Goal: Book appointment/travel/reservation

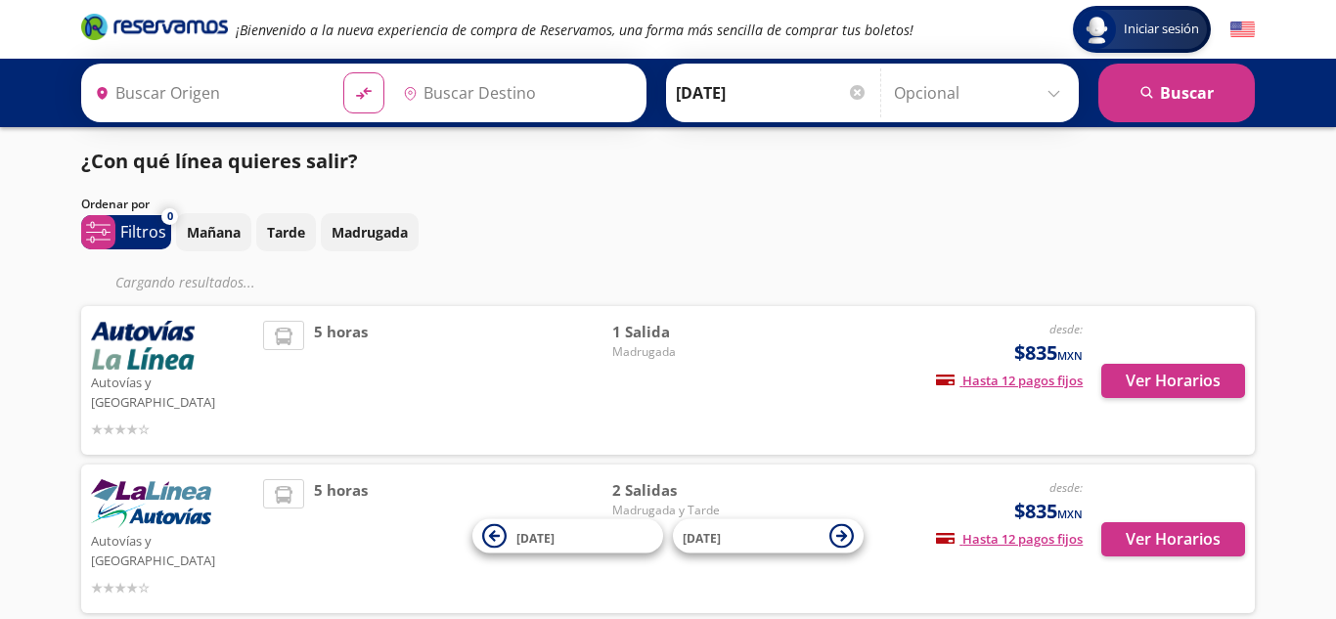
type input "[GEOGRAPHIC_DATA], [GEOGRAPHIC_DATA]"
type input "Zihuatanejo, [GEOGRAPHIC_DATA]"
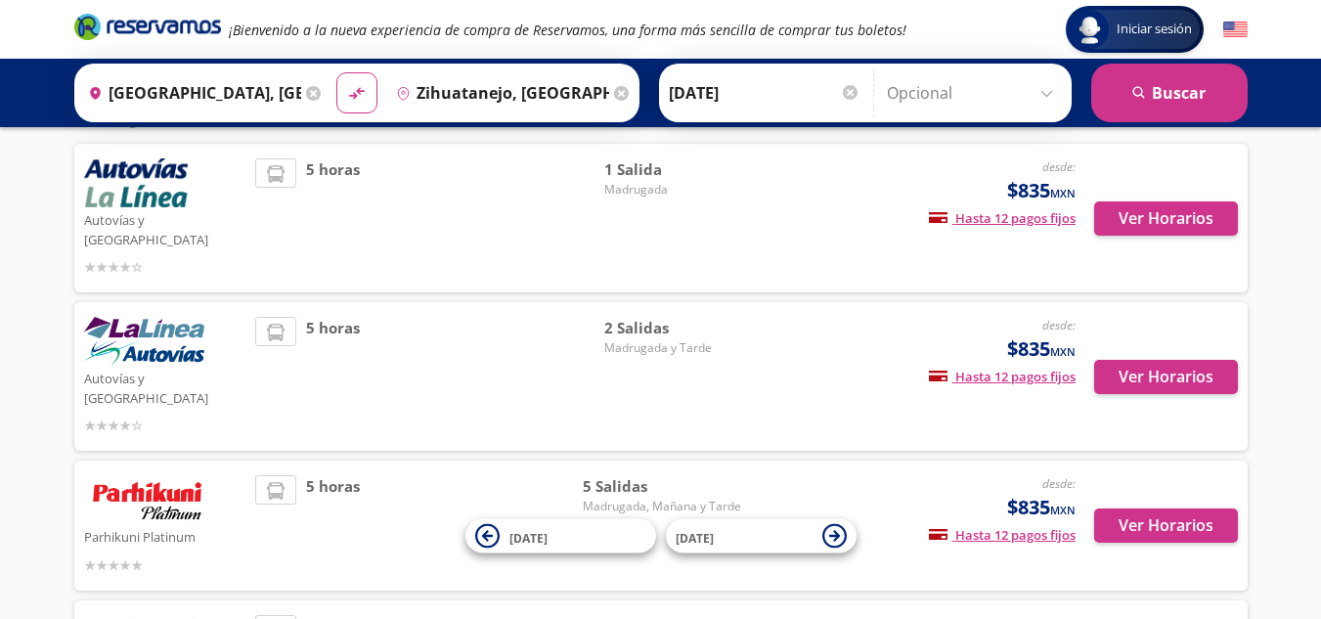
scroll to position [170, 0]
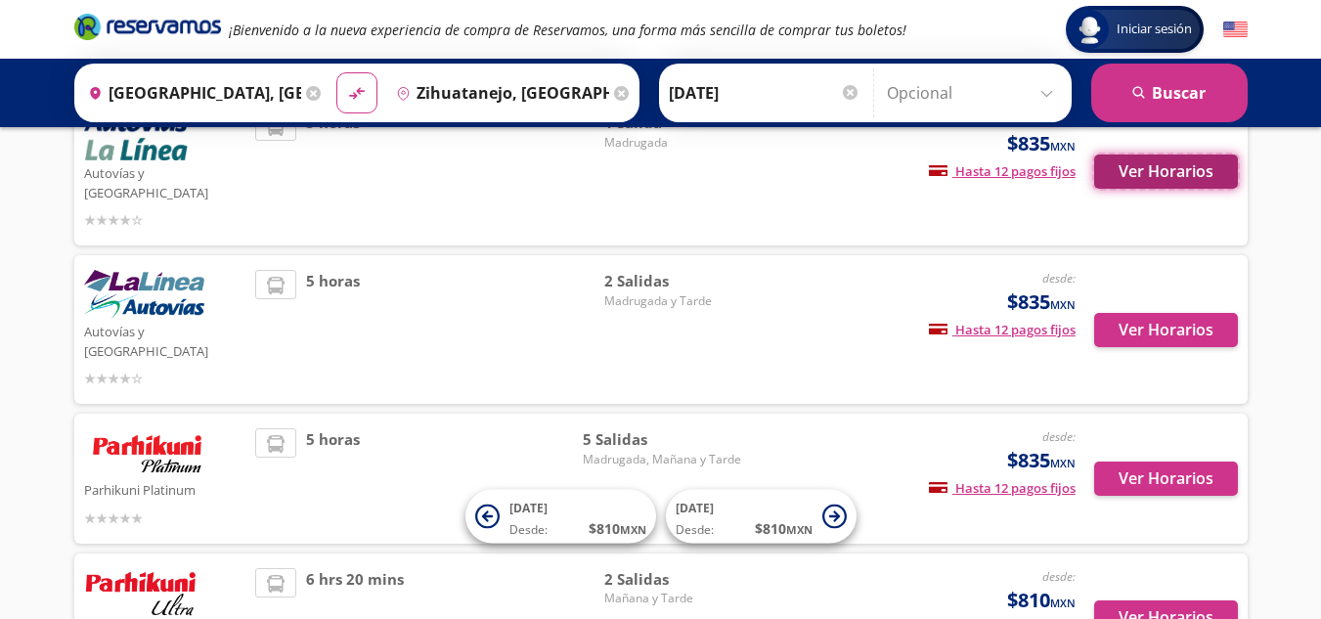
click at [1162, 155] on button "Ver Horarios" at bounding box center [1166, 172] width 144 height 34
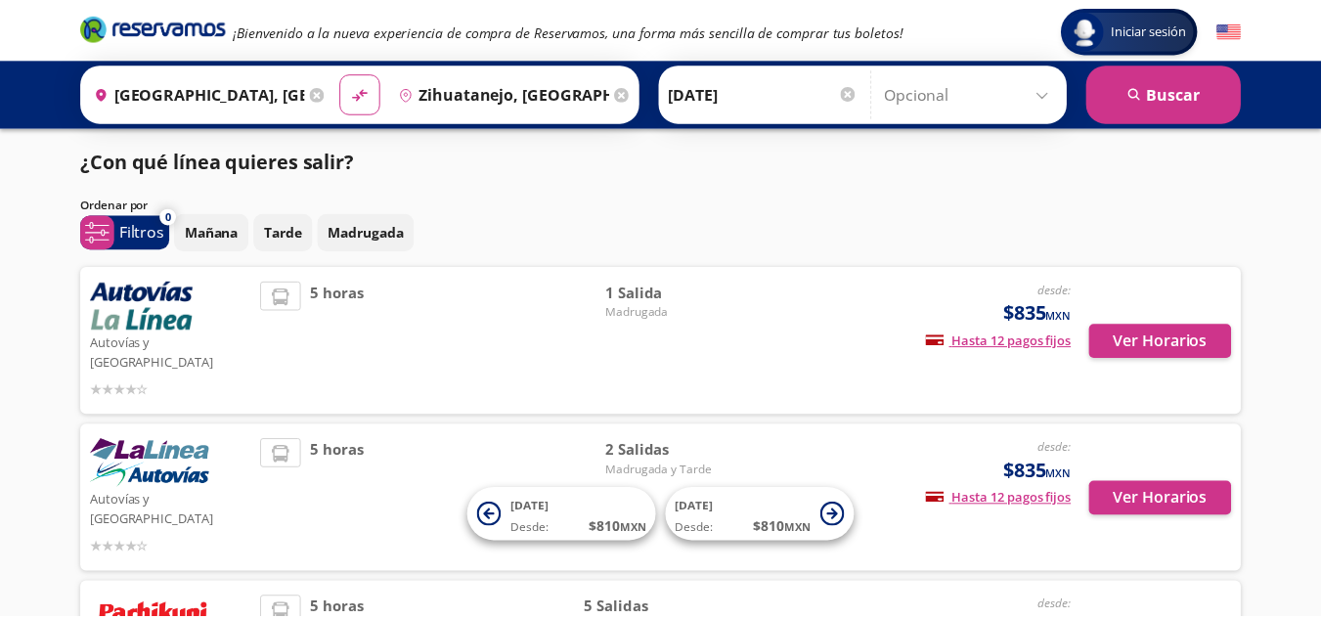
scroll to position [170, 0]
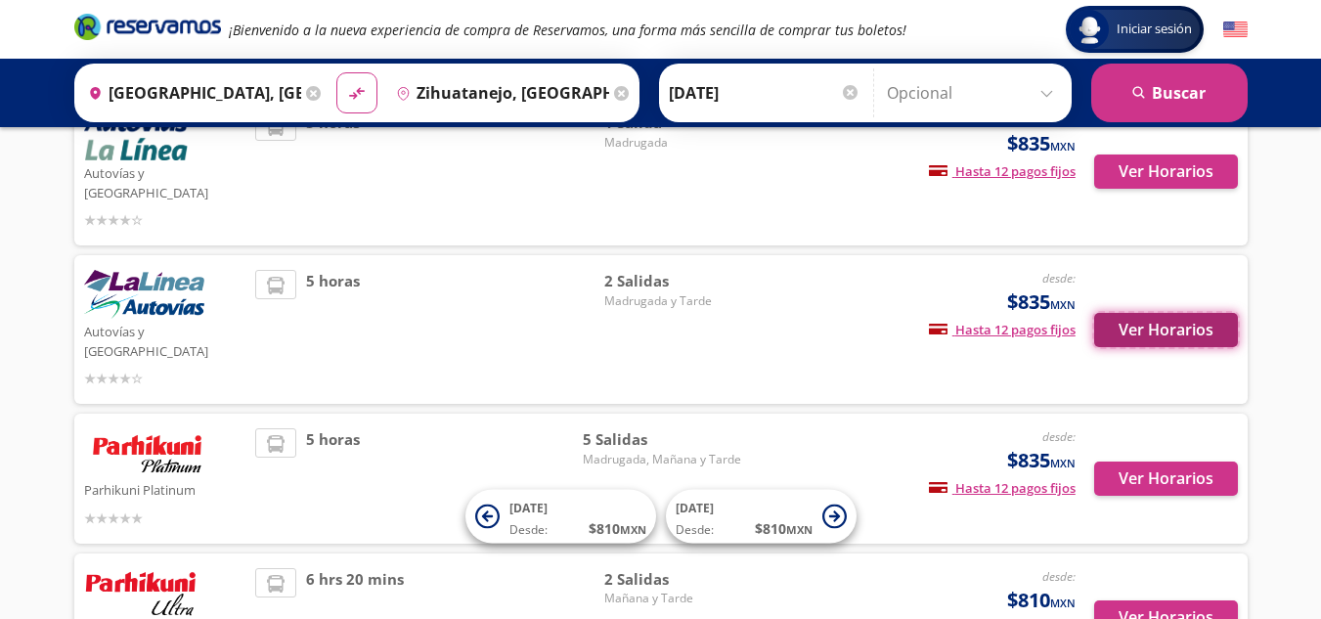
click at [1200, 313] on button "Ver Horarios" at bounding box center [1166, 330] width 144 height 34
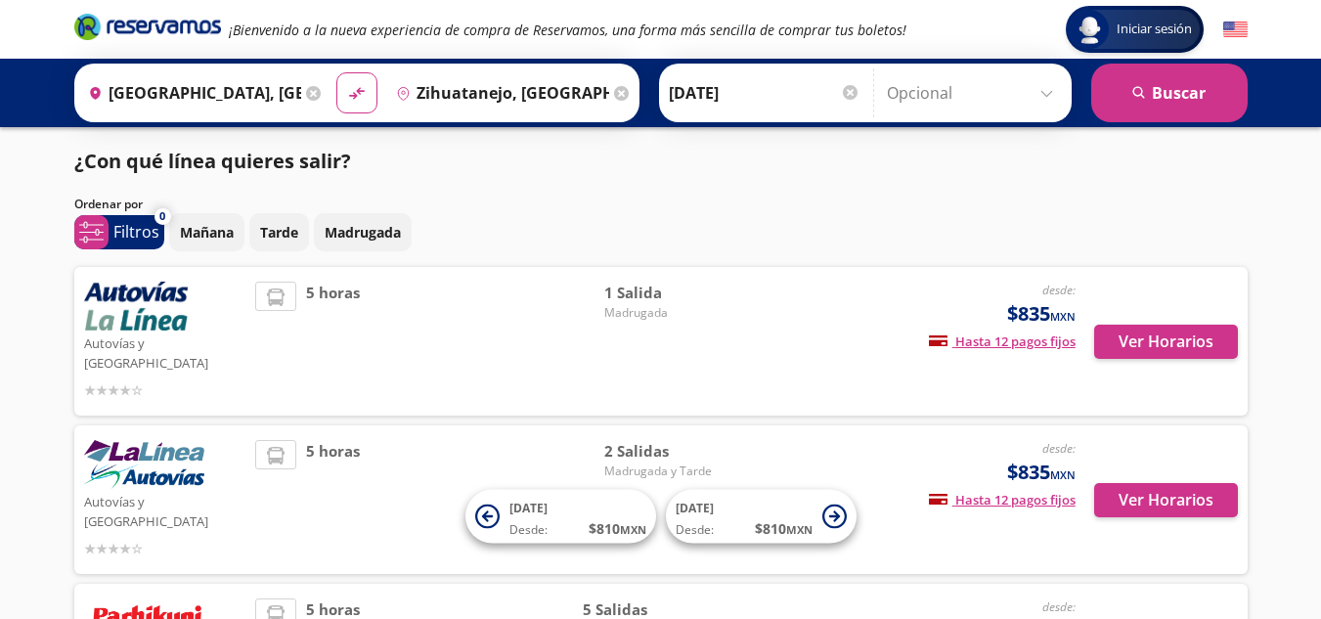
scroll to position [170, 0]
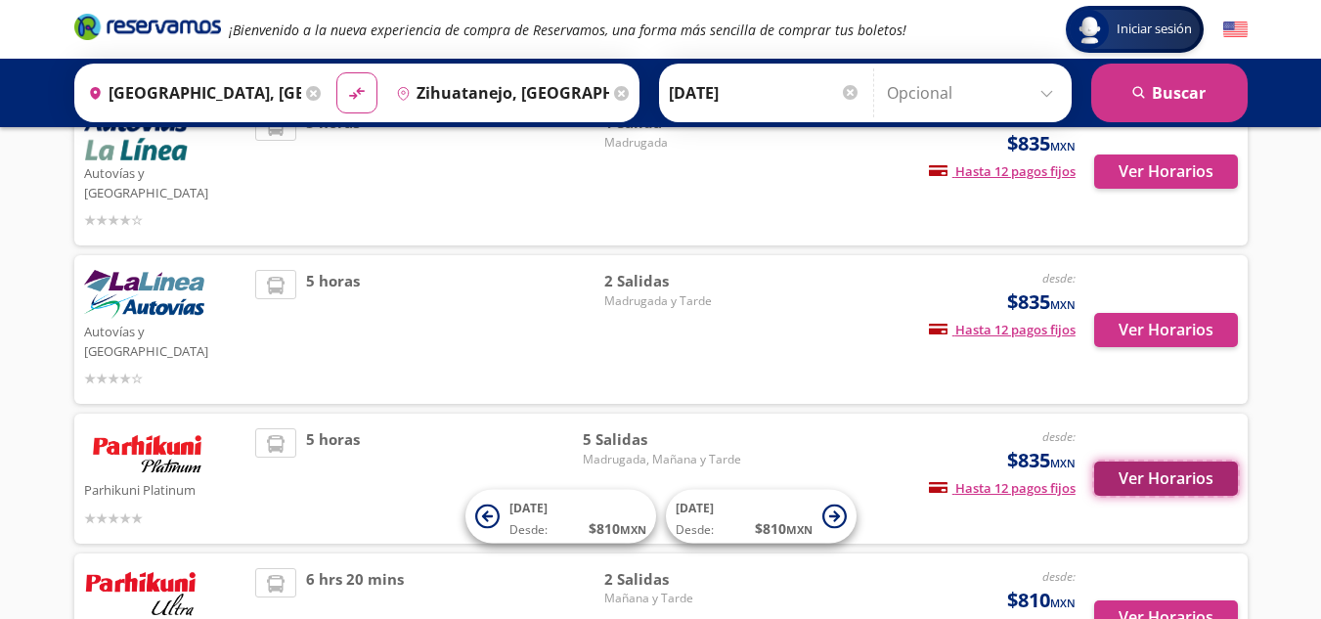
click at [1164, 462] on button "Ver Horarios" at bounding box center [1166, 479] width 144 height 34
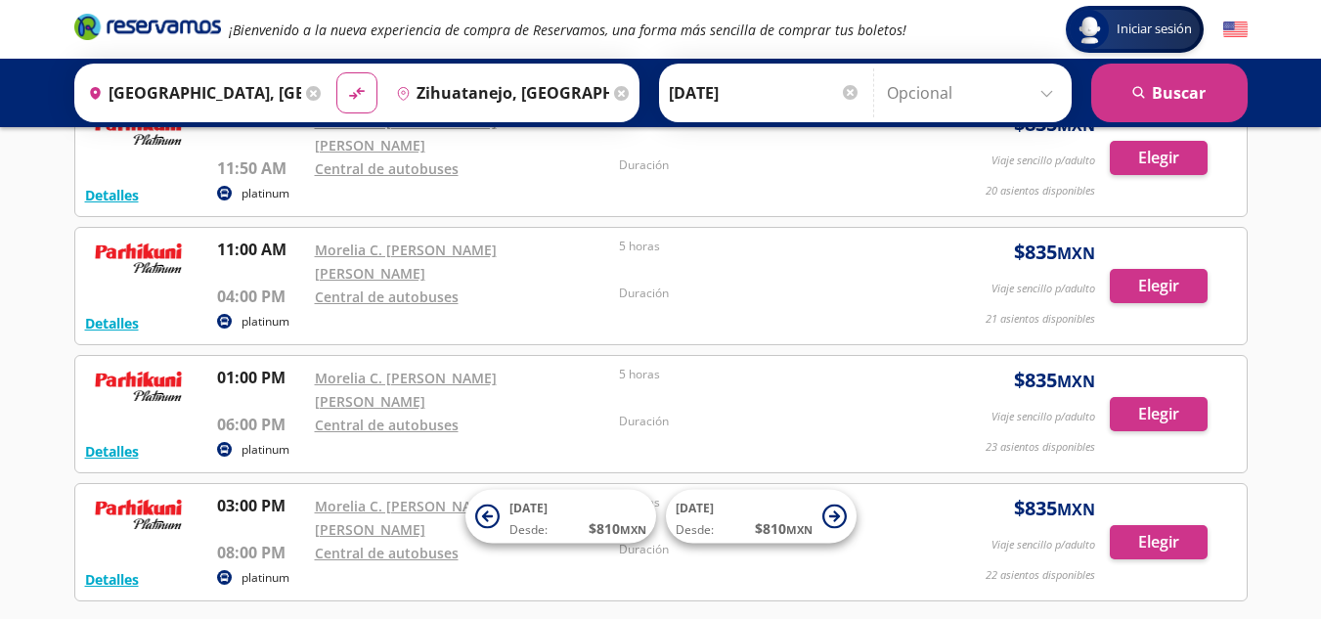
scroll to position [271, 0]
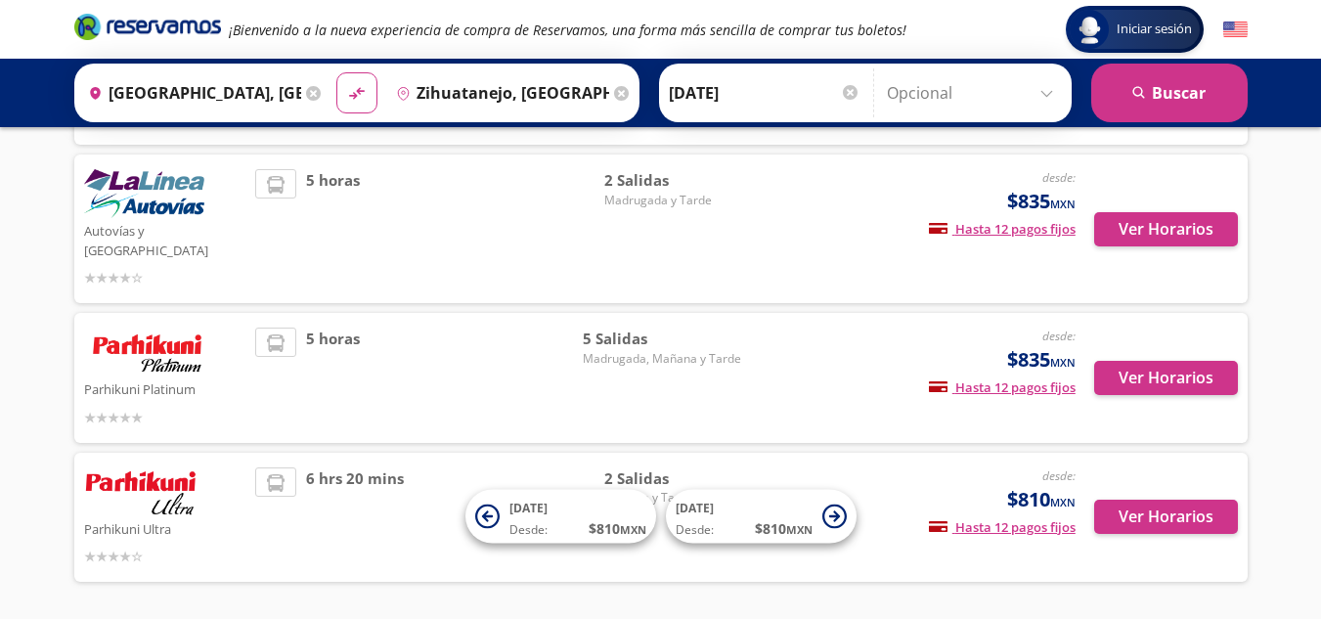
scroll to position [170, 0]
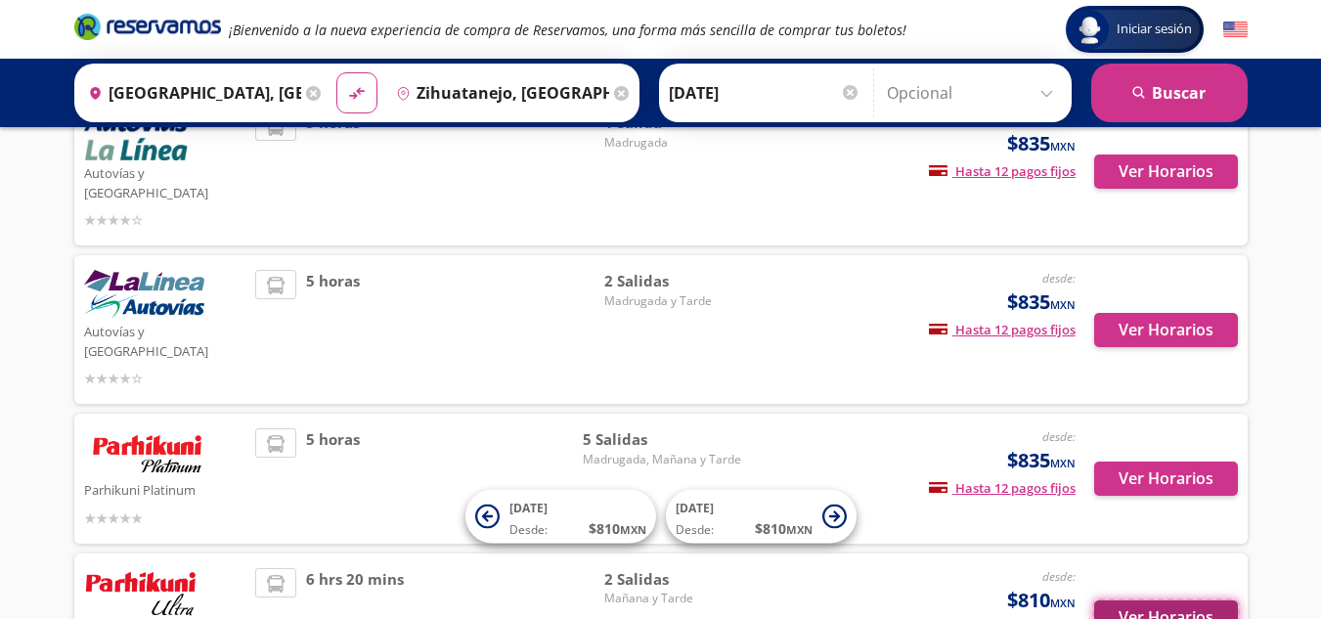
click at [1173, 601] on button "Ver Horarios" at bounding box center [1166, 618] width 144 height 34
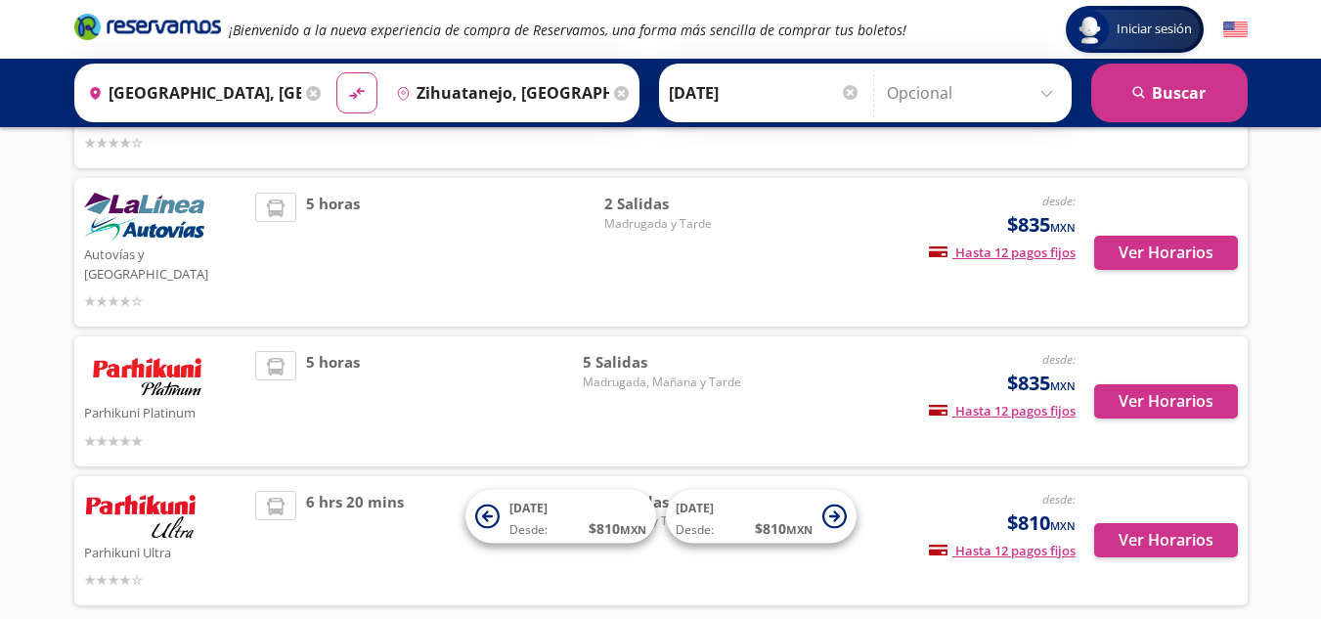
scroll to position [245, 0]
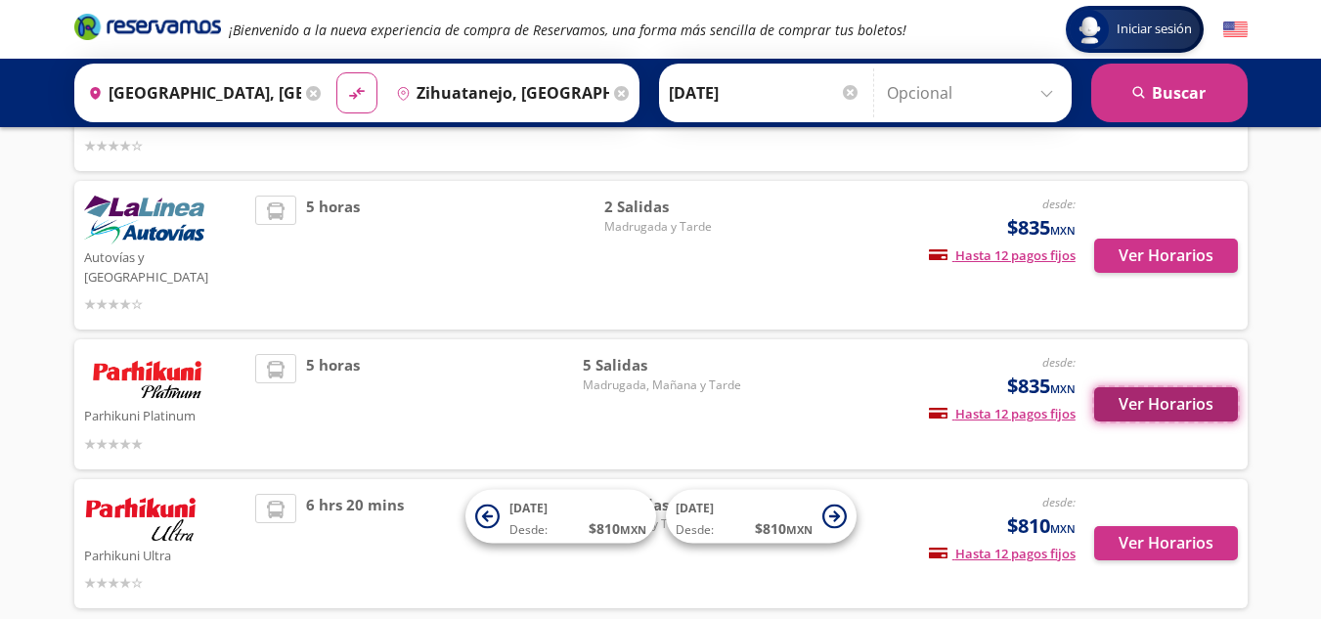
click at [1191, 387] on button "Ver Horarios" at bounding box center [1166, 404] width 144 height 34
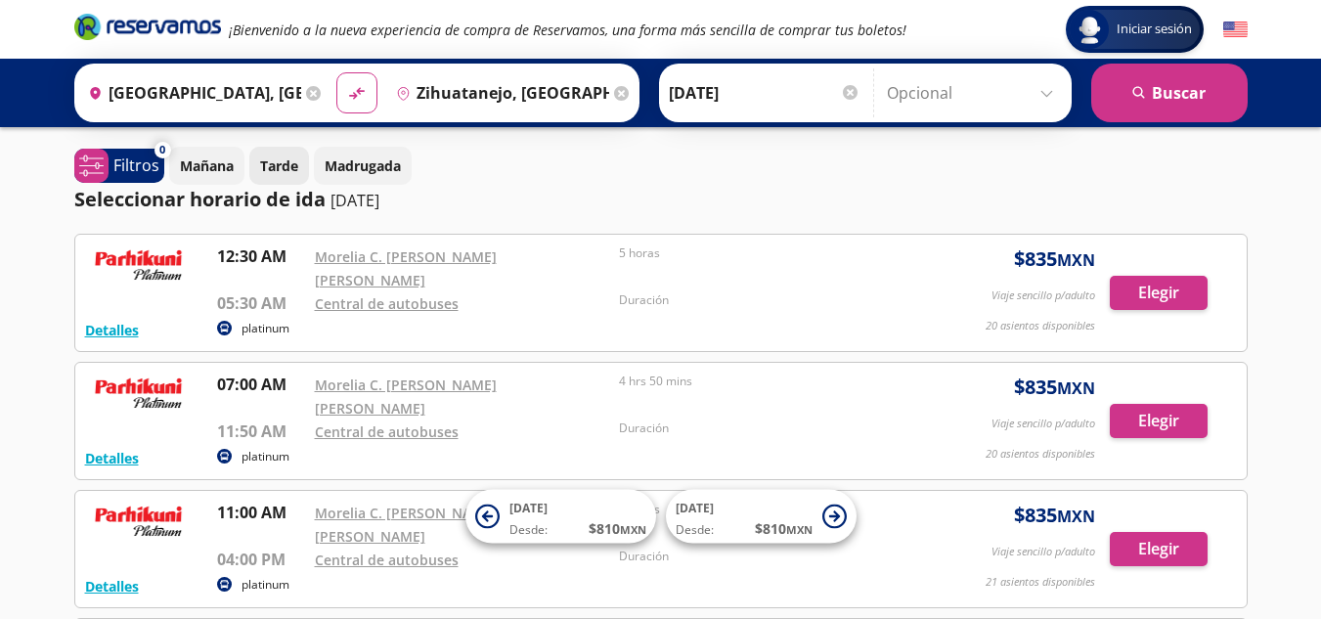
click at [276, 164] on p "Tarde" at bounding box center [279, 166] width 38 height 21
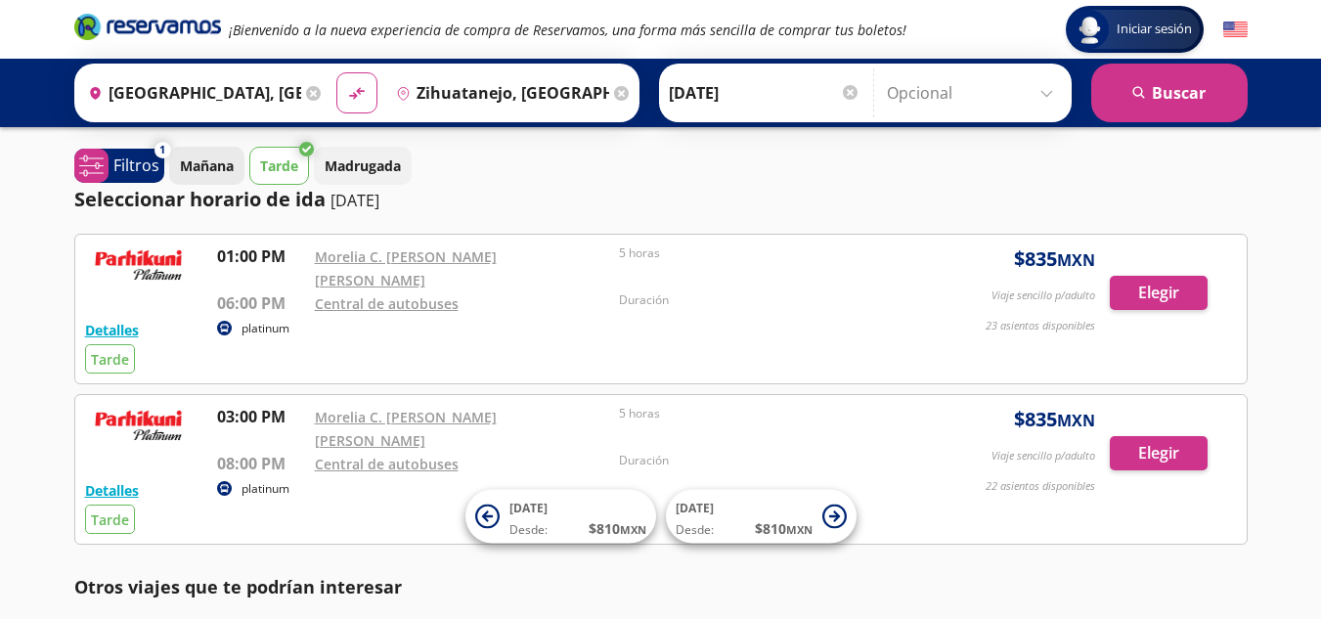
click at [187, 170] on p "Mañana" at bounding box center [207, 166] width 54 height 21
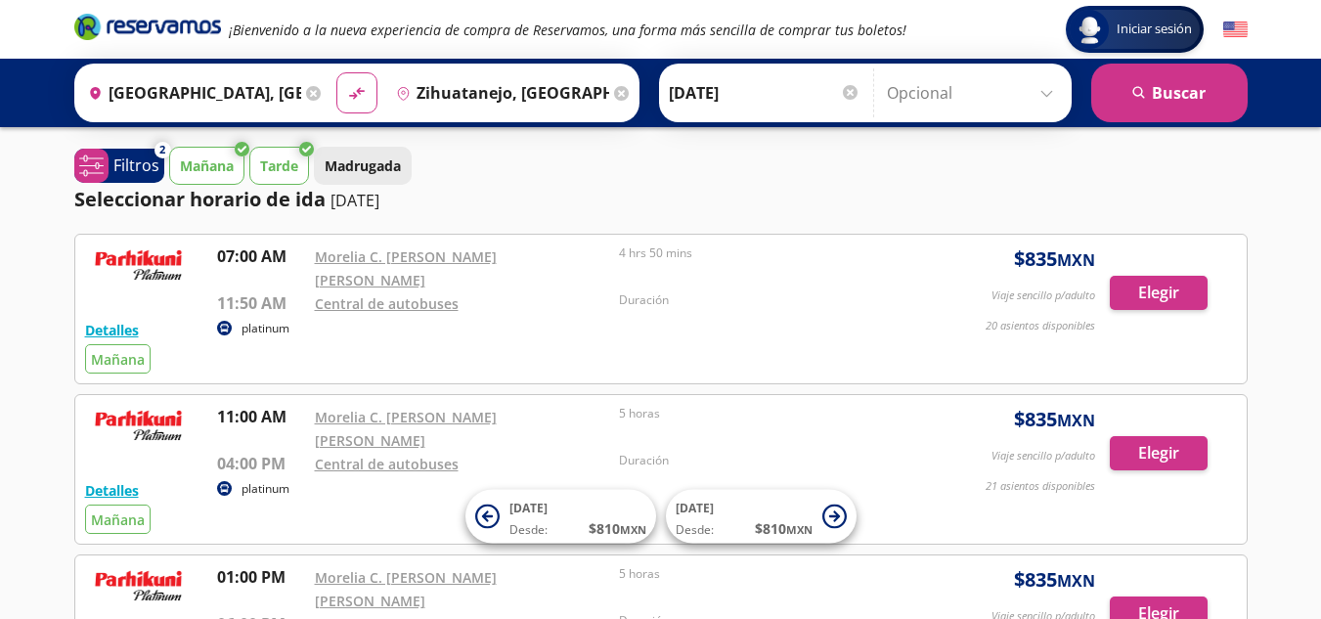
click at [346, 157] on p "Madrugada" at bounding box center [363, 166] width 76 height 21
click at [220, 171] on p "Mañana" at bounding box center [207, 166] width 54 height 21
click at [285, 154] on button "Tarde" at bounding box center [279, 166] width 60 height 38
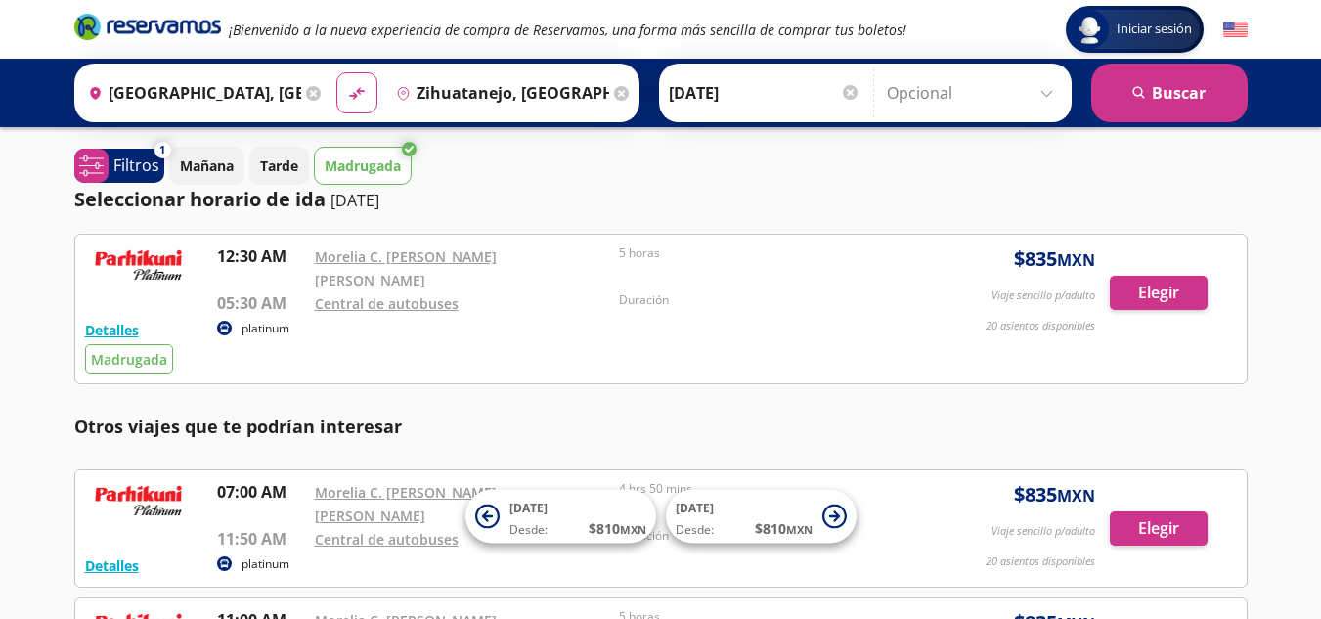
click at [334, 157] on p "Madrugada" at bounding box center [363, 166] width 76 height 21
